Goal: Information Seeking & Learning: Learn about a topic

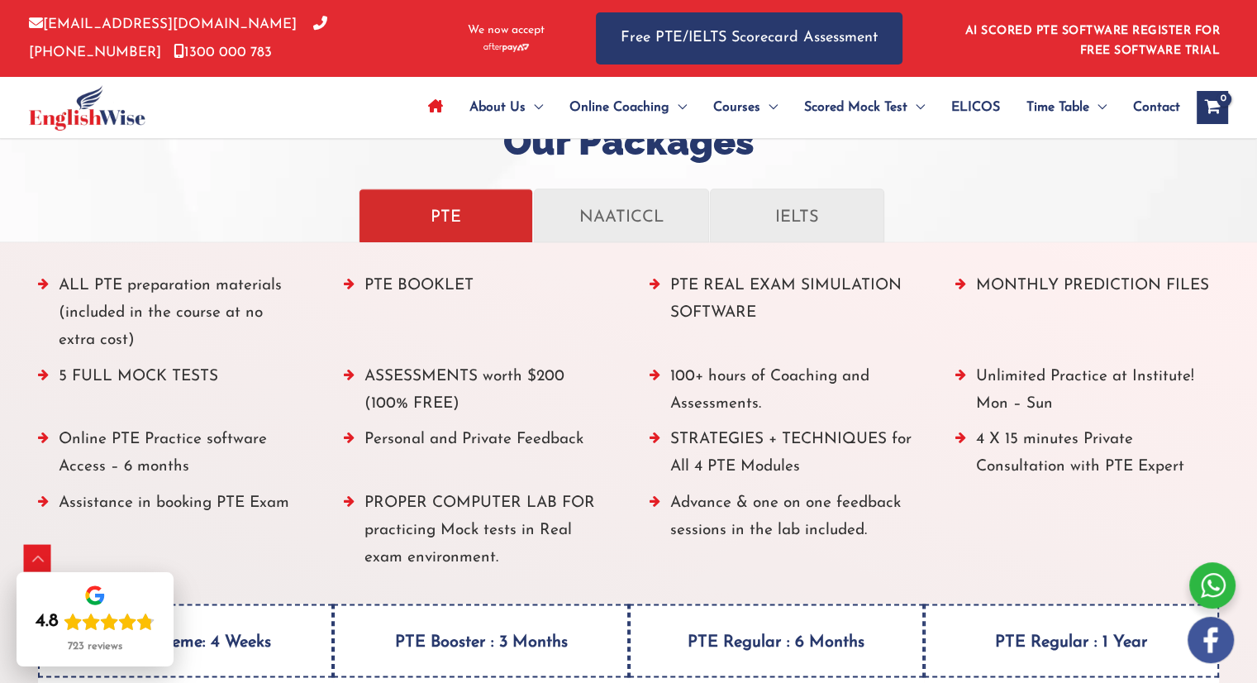
scroll to position [1901, 0]
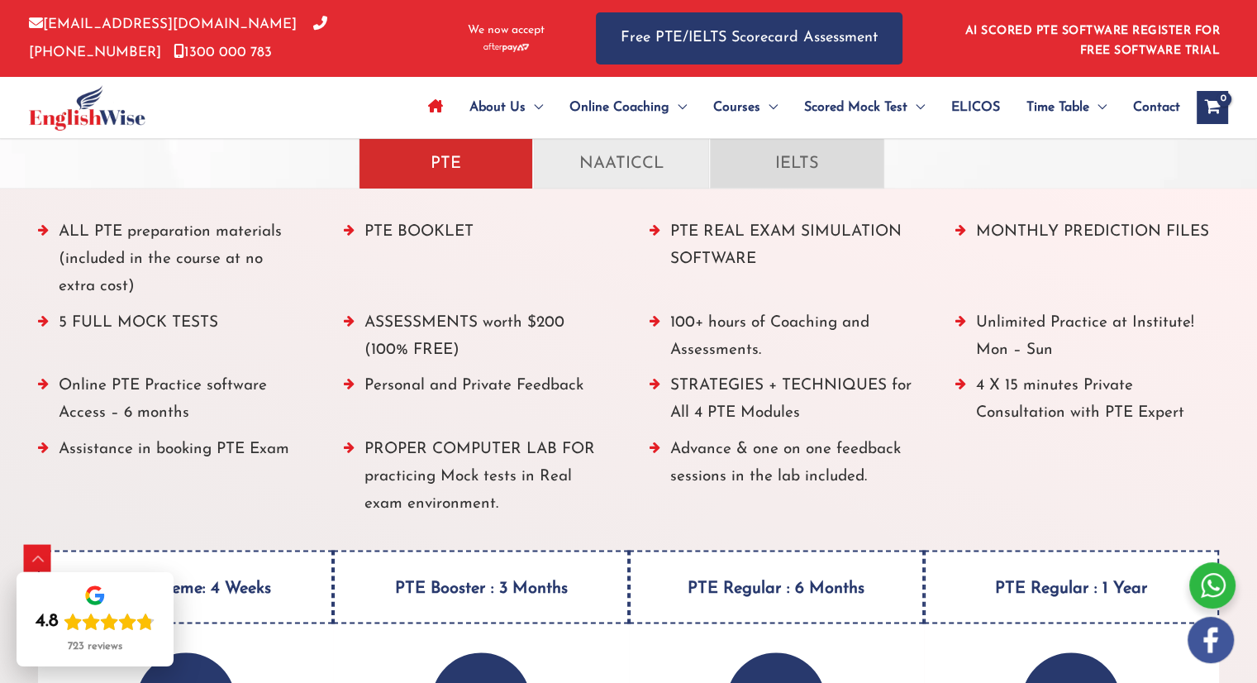
click at [783, 174] on p "IELTS" at bounding box center [797, 161] width 140 height 29
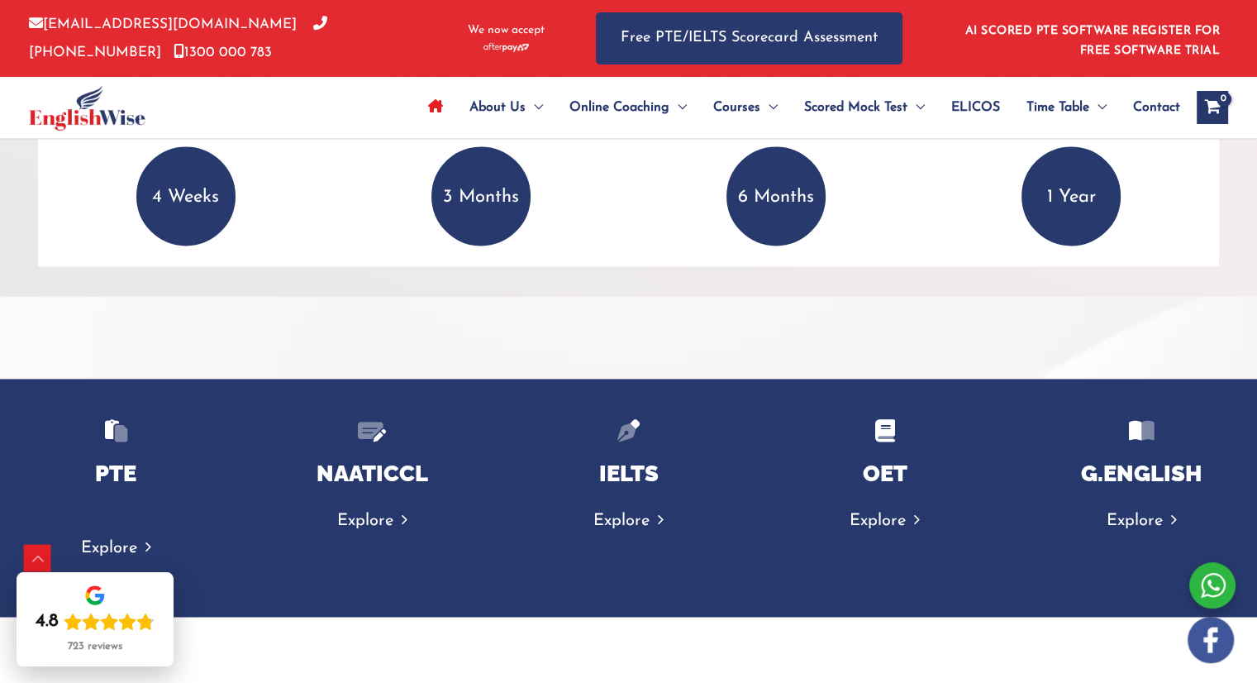
scroll to position [2479, 0]
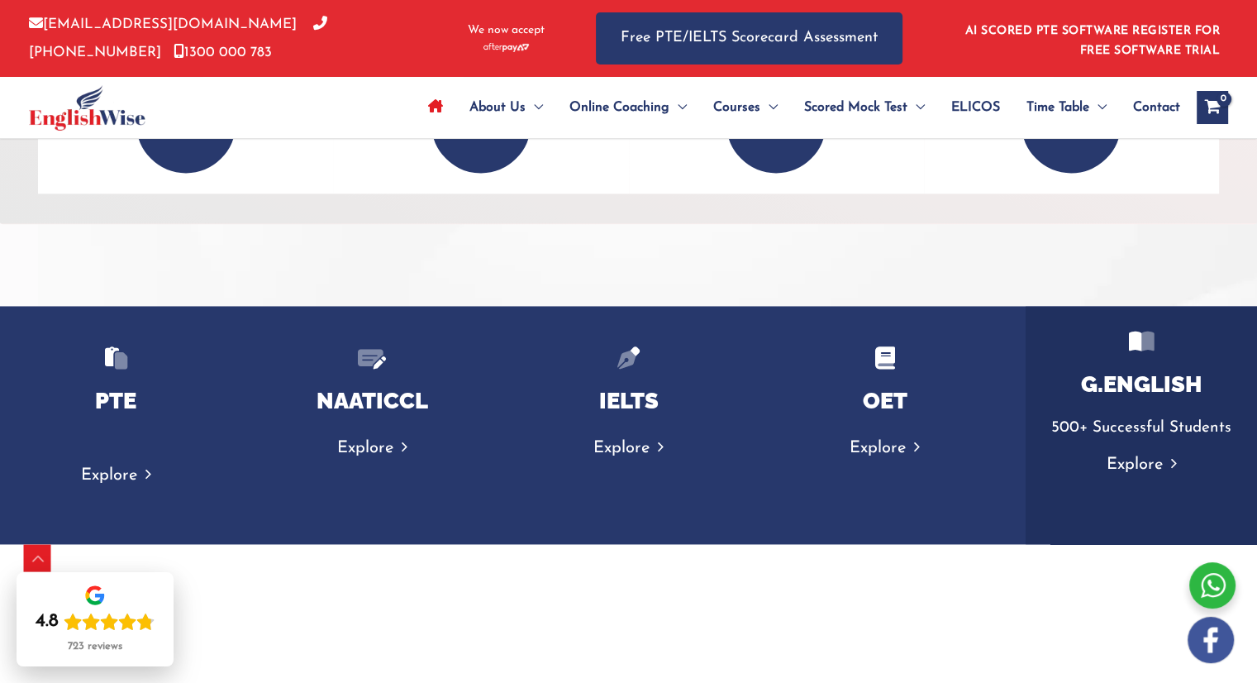
click at [1131, 415] on p "500+ Successful Students" at bounding box center [1141, 427] width 198 height 27
click at [1140, 462] on link "Explore" at bounding box center [1141, 464] width 70 height 17
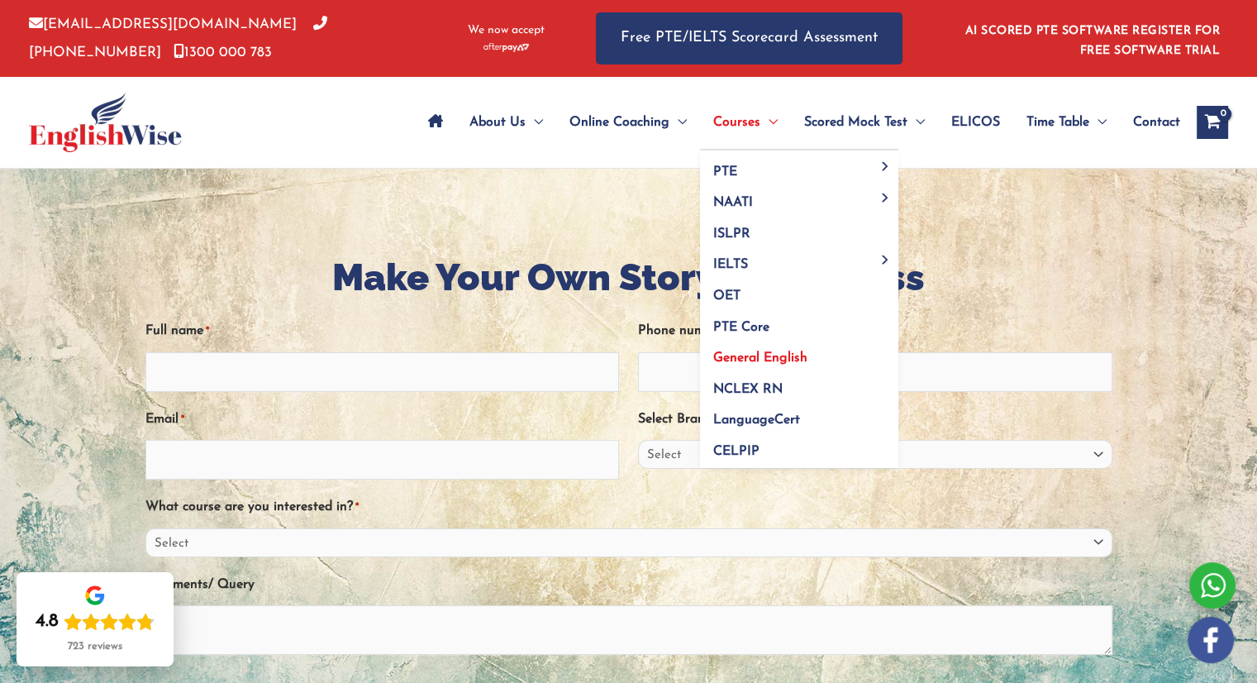
click at [755, 355] on span "General English" at bounding box center [760, 357] width 94 height 13
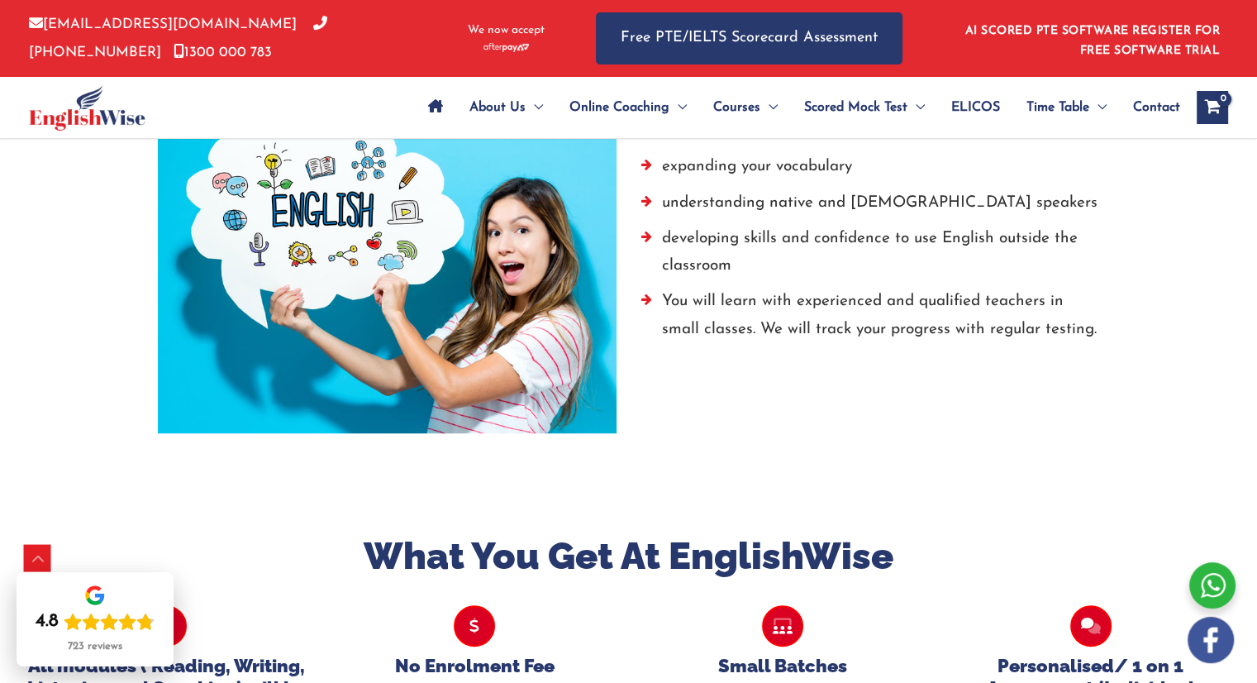
scroll to position [1072, 0]
